Goal: Task Accomplishment & Management: Complete application form

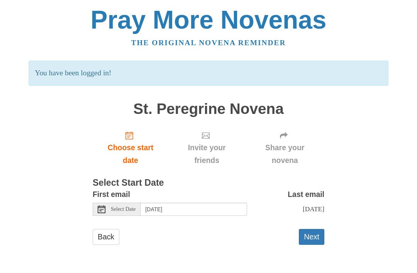
click at [315, 232] on button "Next" at bounding box center [311, 237] width 25 height 16
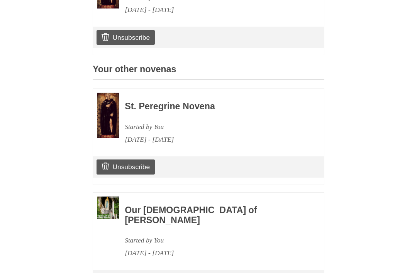
scroll to position [311, 0]
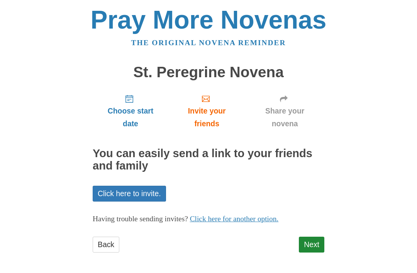
click at [317, 238] on link "Next" at bounding box center [311, 244] width 25 height 16
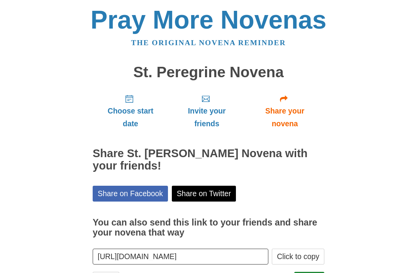
scroll to position [9, 0]
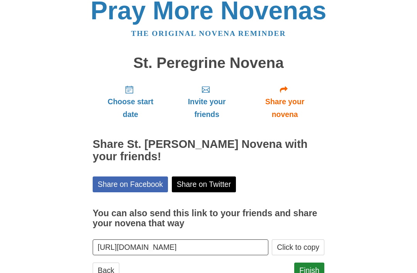
click at [314, 267] on link "Finish" at bounding box center [309, 270] width 30 height 16
